Goal: Task Accomplishment & Management: Complete application form

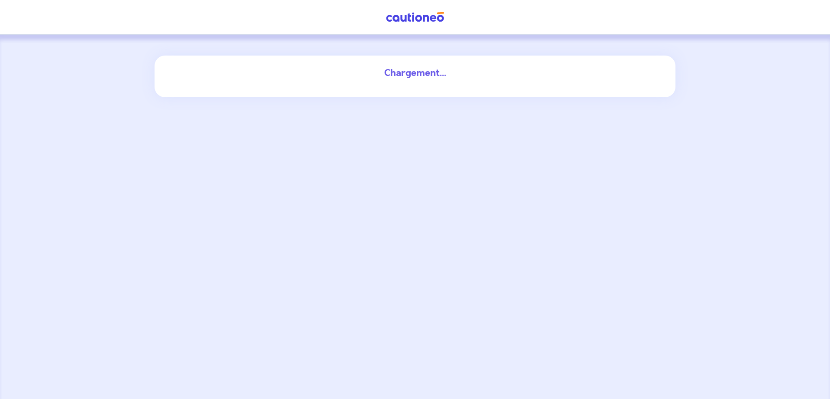
click at [419, 16] on img at bounding box center [414, 17] width 65 height 11
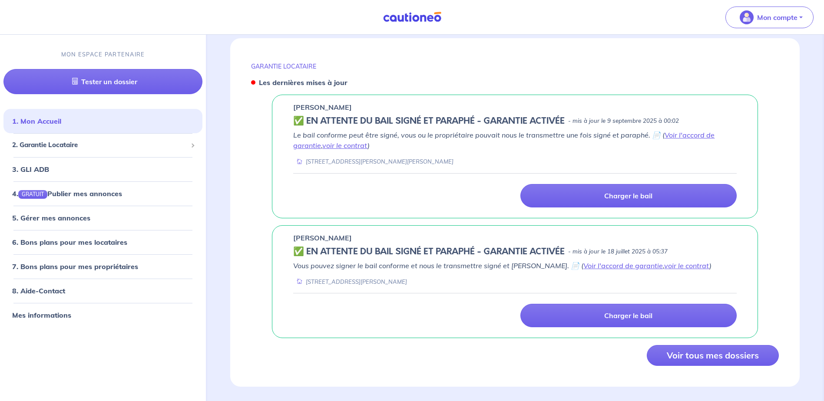
scroll to position [330, 0]
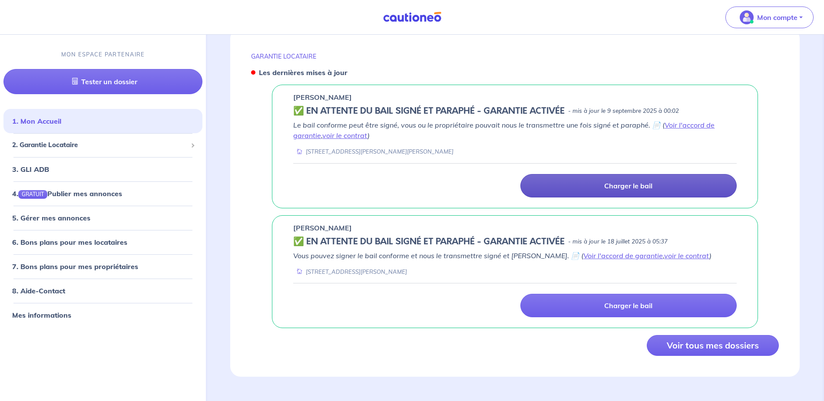
click at [546, 190] on link "Charger le bail" at bounding box center [628, 185] width 216 height 23
click at [644, 180] on link "Charger le bail" at bounding box center [628, 185] width 216 height 23
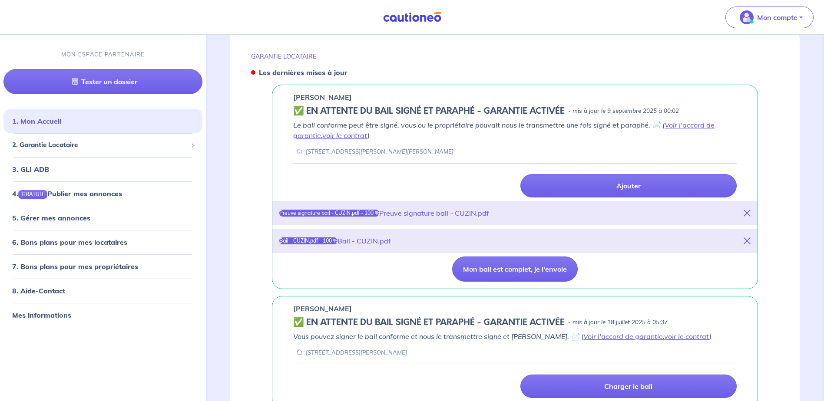
click at [375, 276] on div "Mon bail est complet, je l'envoie" at bounding box center [514, 269] width 443 height 25
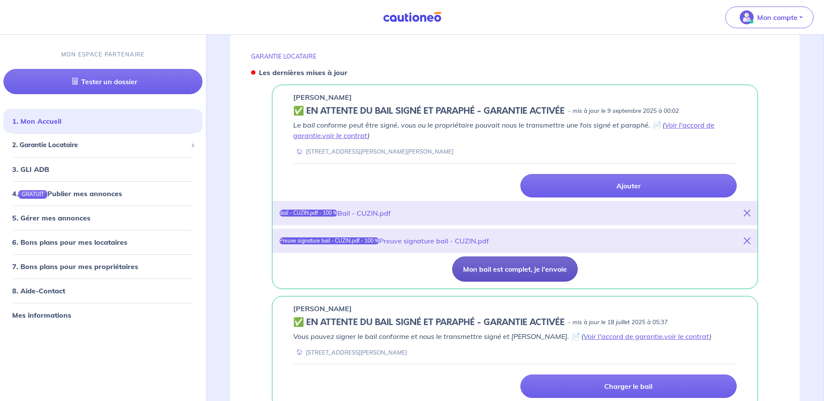
click at [537, 267] on button "Mon bail est complet, je l'envoie" at bounding box center [514, 269] width 125 height 25
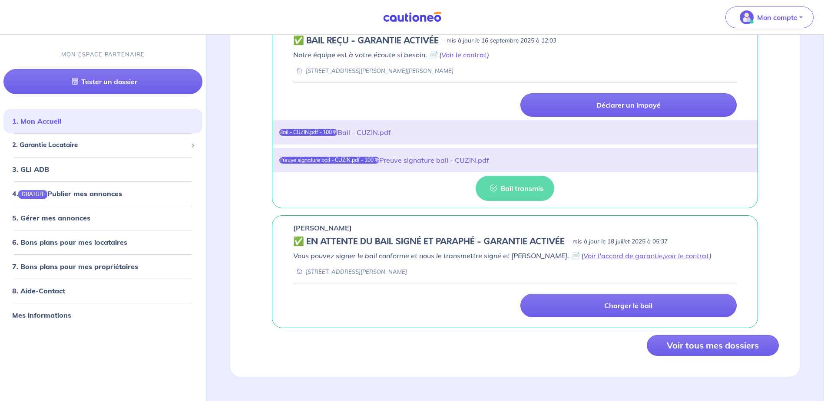
scroll to position [320, 0]
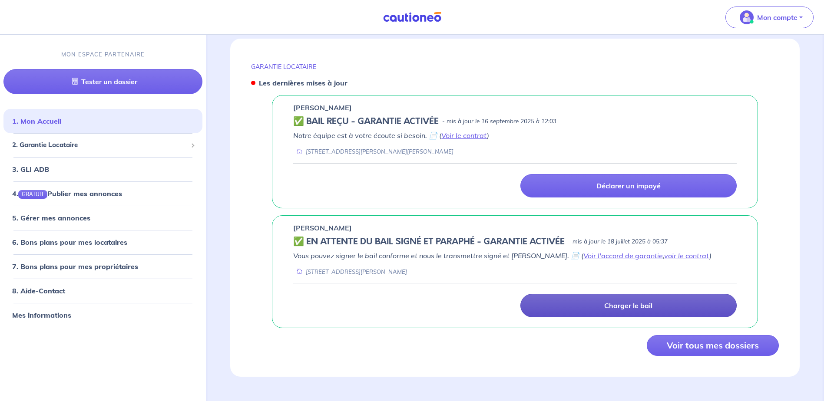
click at [683, 313] on link "Charger le bail" at bounding box center [628, 305] width 216 height 23
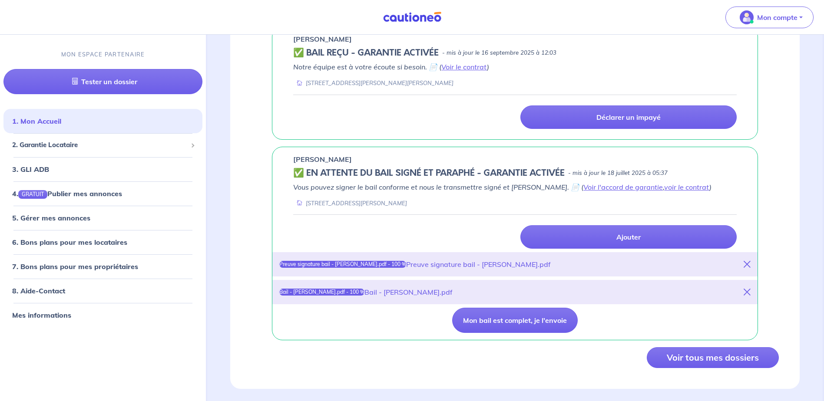
scroll to position [401, 0]
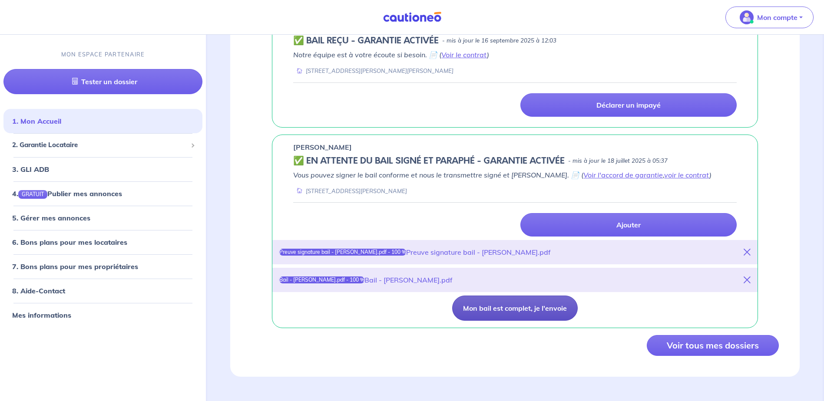
click at [508, 308] on button "Mon bail est complet, je l'envoie" at bounding box center [514, 308] width 125 height 25
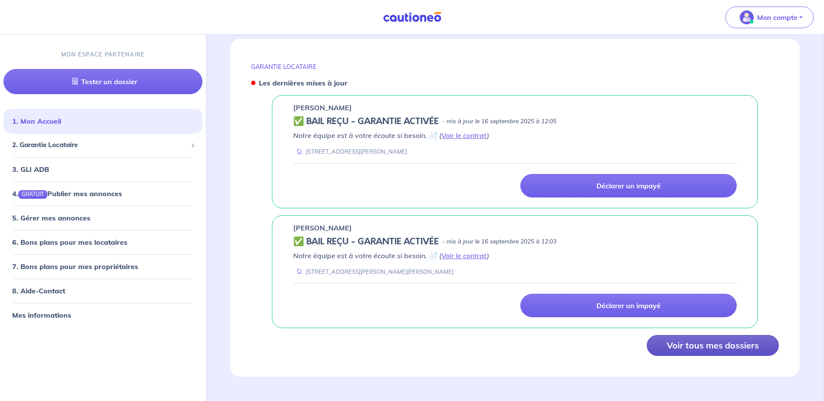
scroll to position [320, 0]
click at [670, 348] on button "Voir tous mes dossiers" at bounding box center [712, 345] width 132 height 21
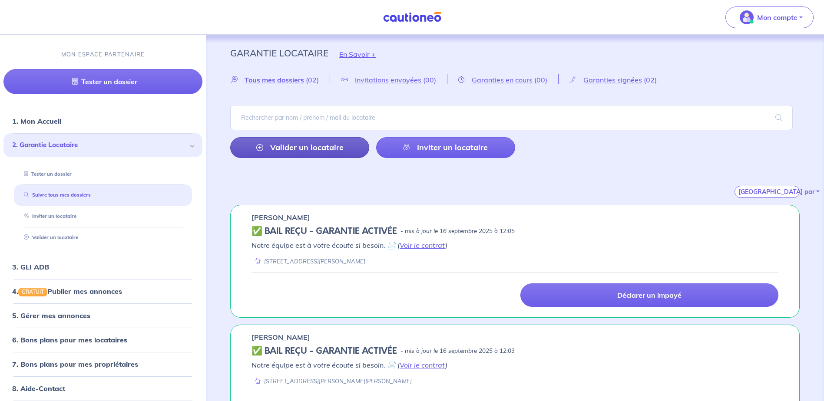
click at [317, 147] on link "Valider un locataire" at bounding box center [299, 147] width 139 height 21
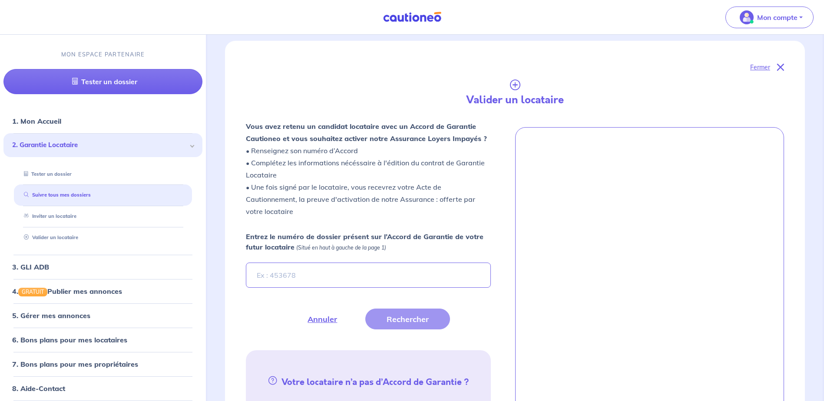
scroll to position [205, 0]
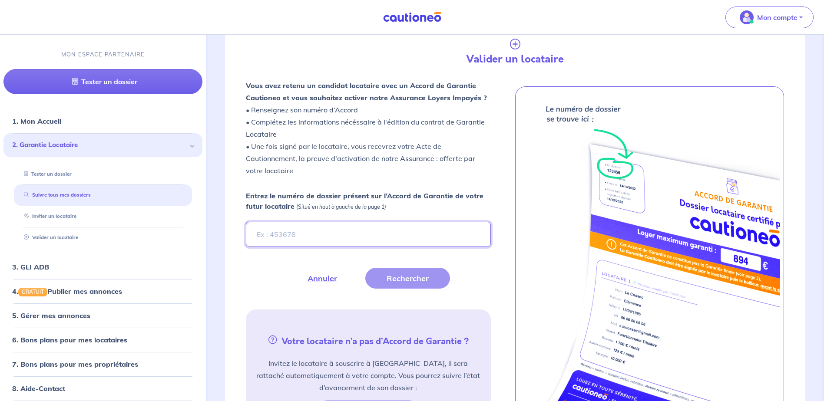
click at [312, 233] on input "Entrez le numéro de dossier présent sur l’Accord de Garantie de votre futur loc…" at bounding box center [368, 234] width 244 height 25
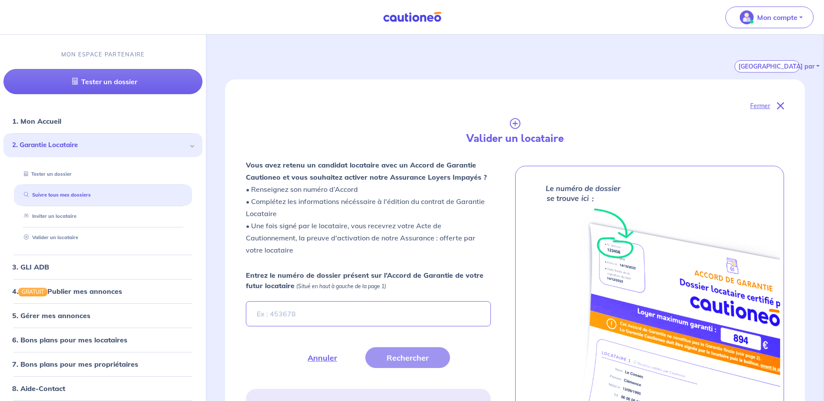
scroll to position [130, 0]
